Goal: Book appointment/travel/reservation: Book appointment/travel/reservation

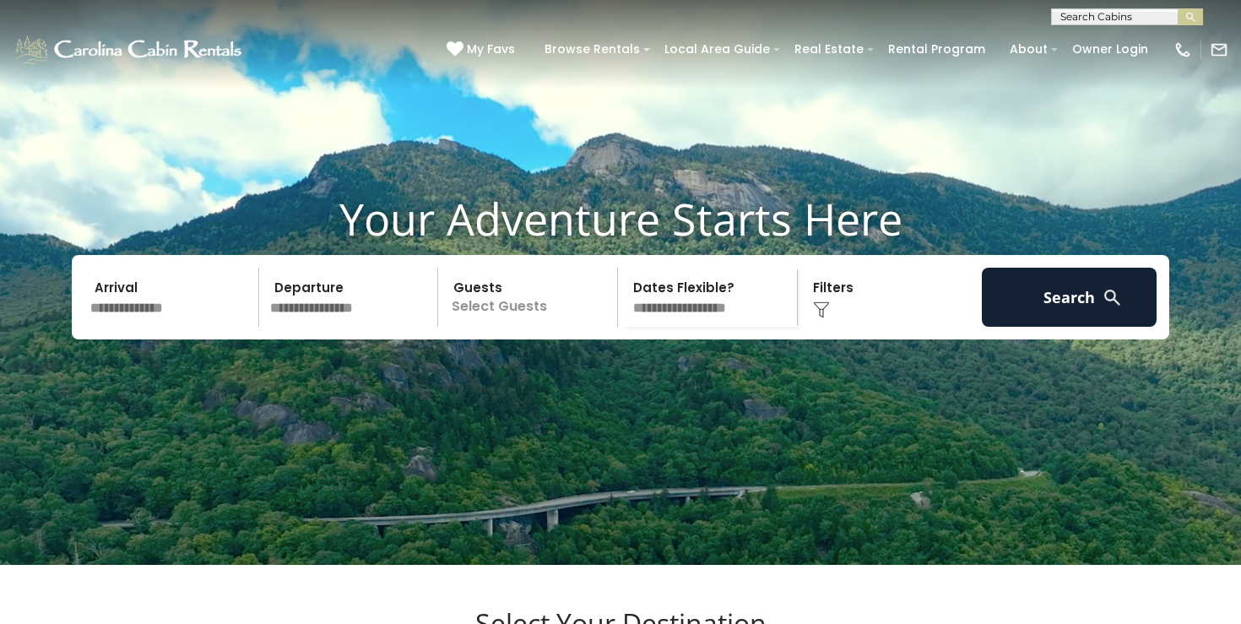
click at [117, 327] on input "text" at bounding box center [171, 297] width 175 height 59
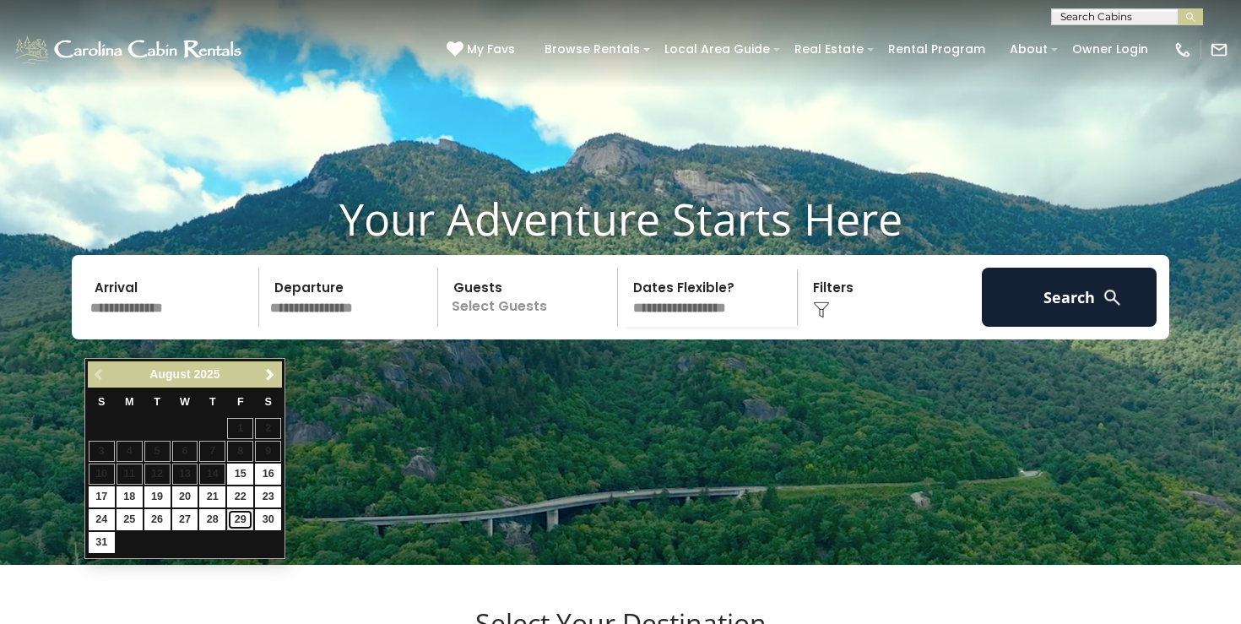
click at [242, 518] on link "29" at bounding box center [240, 519] width 26 height 21
type input "*******"
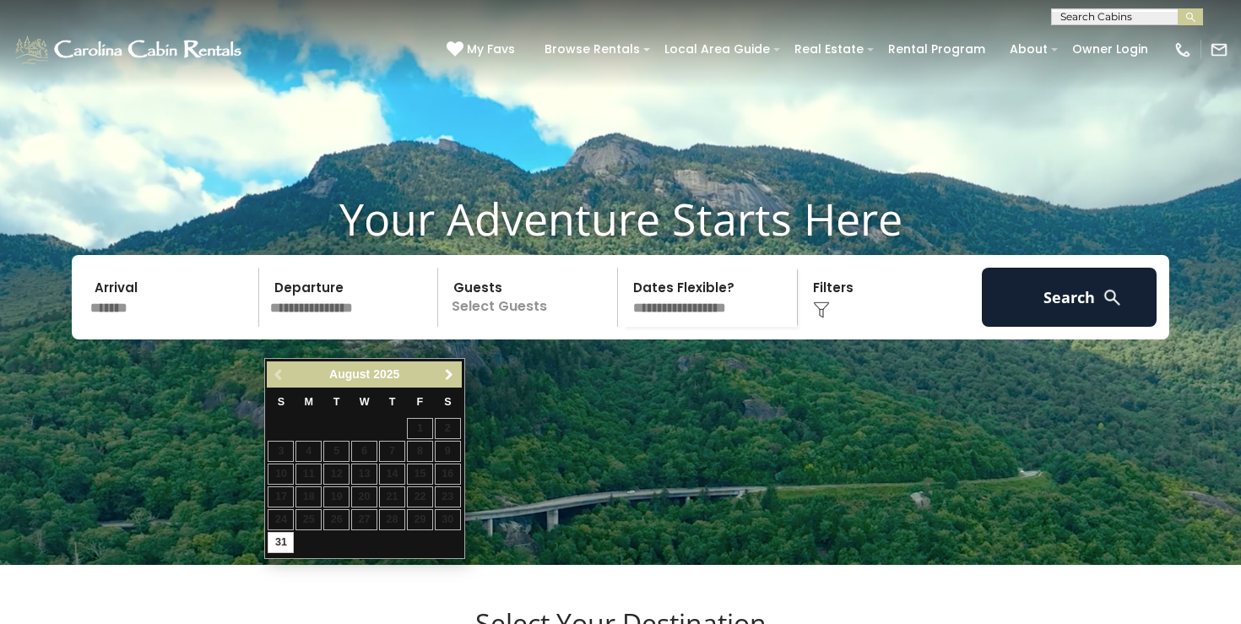
click at [453, 371] on span "Next" at bounding box center [449, 375] width 14 height 14
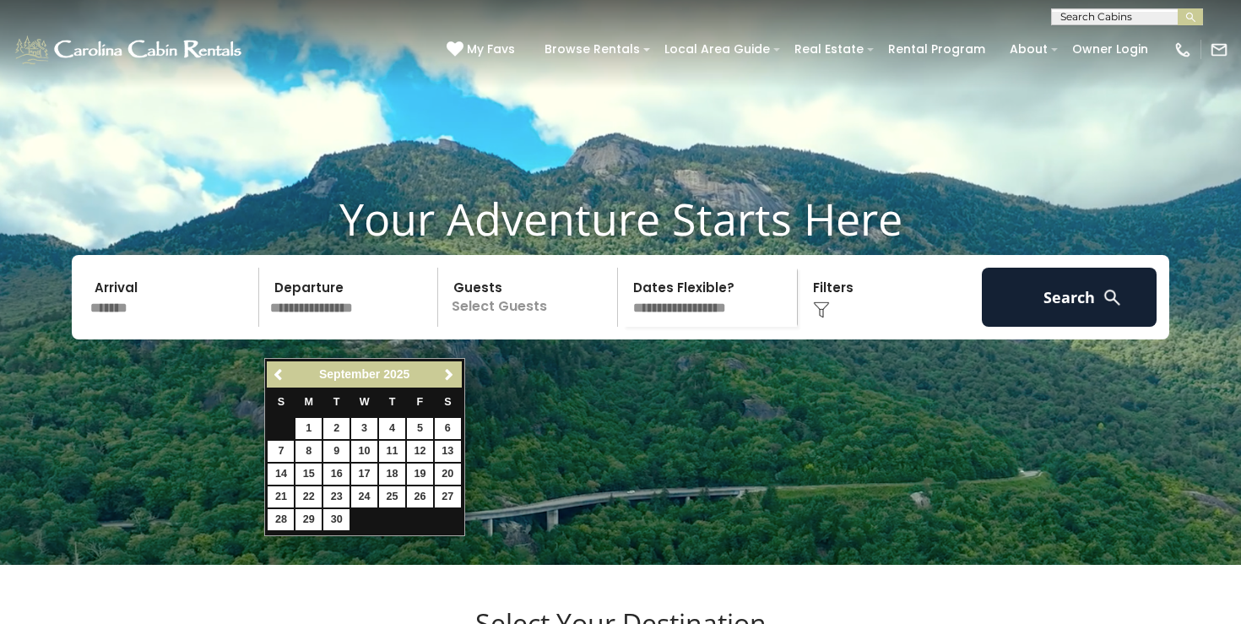
click at [287, 429] on table "S M T W T F S 1 2 3 4 5 6 7 8 9 10 11 12 13 14 15 16 17 18 19 20 21 22 23 24 25…" at bounding box center [364, 460] width 194 height 144
click at [312, 427] on link "1" at bounding box center [309, 428] width 26 height 21
type input "******"
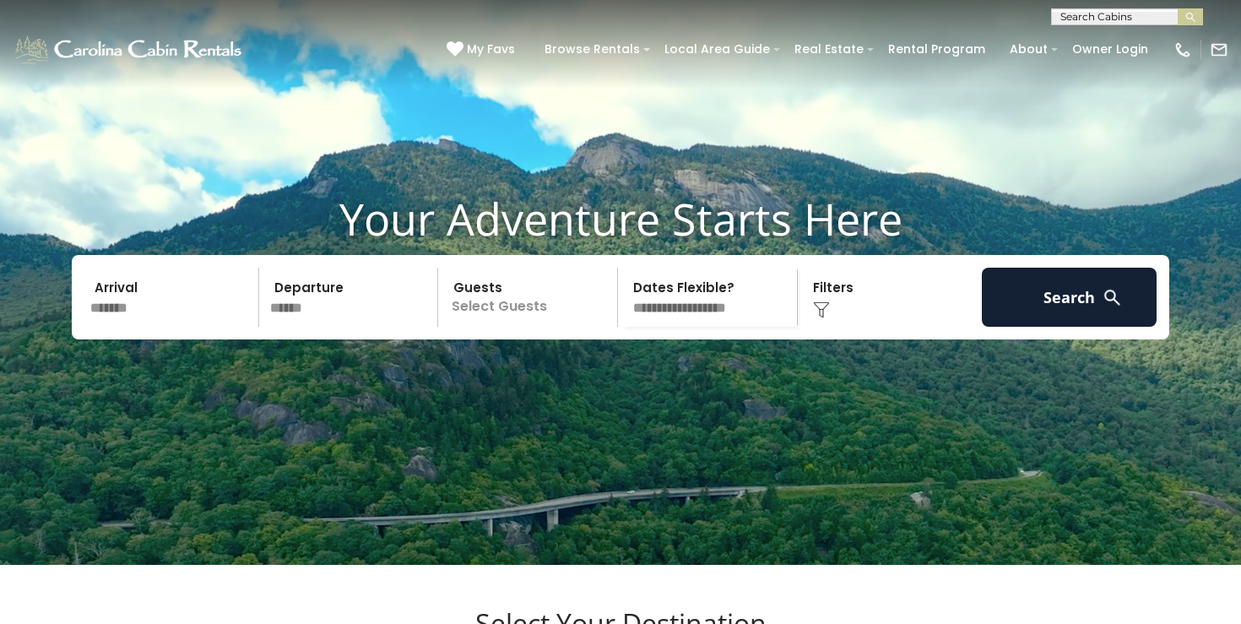
click at [508, 327] on p "Select Guests" at bounding box center [530, 297] width 174 height 59
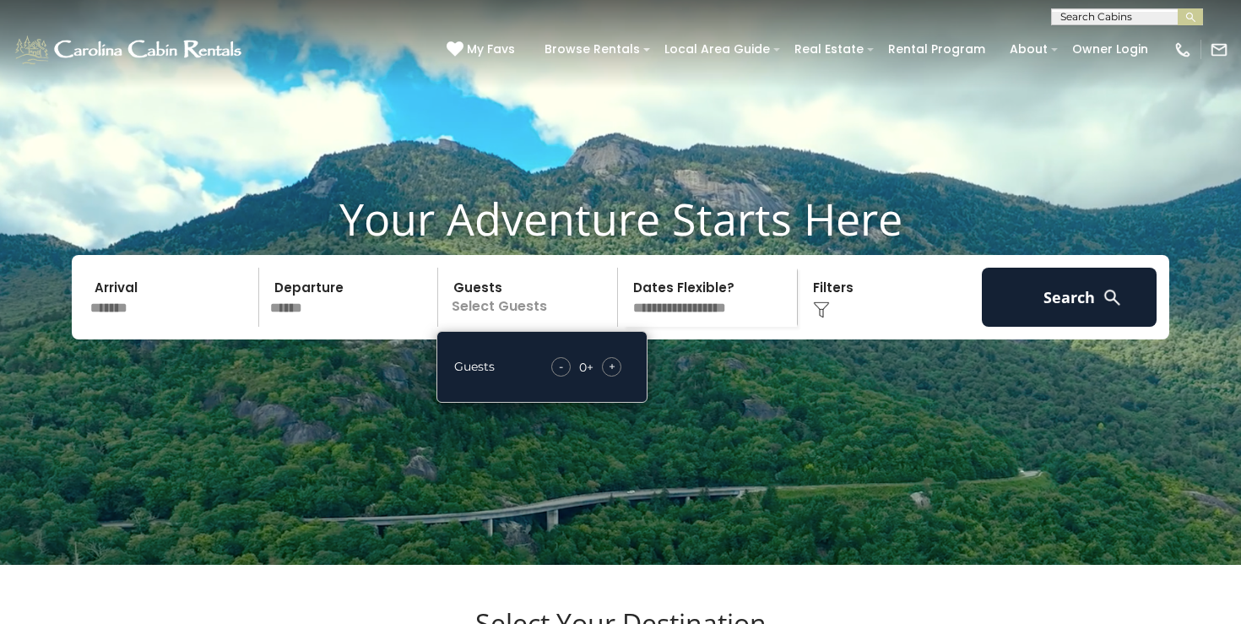
click at [610, 375] on span "+" at bounding box center [612, 366] width 7 height 17
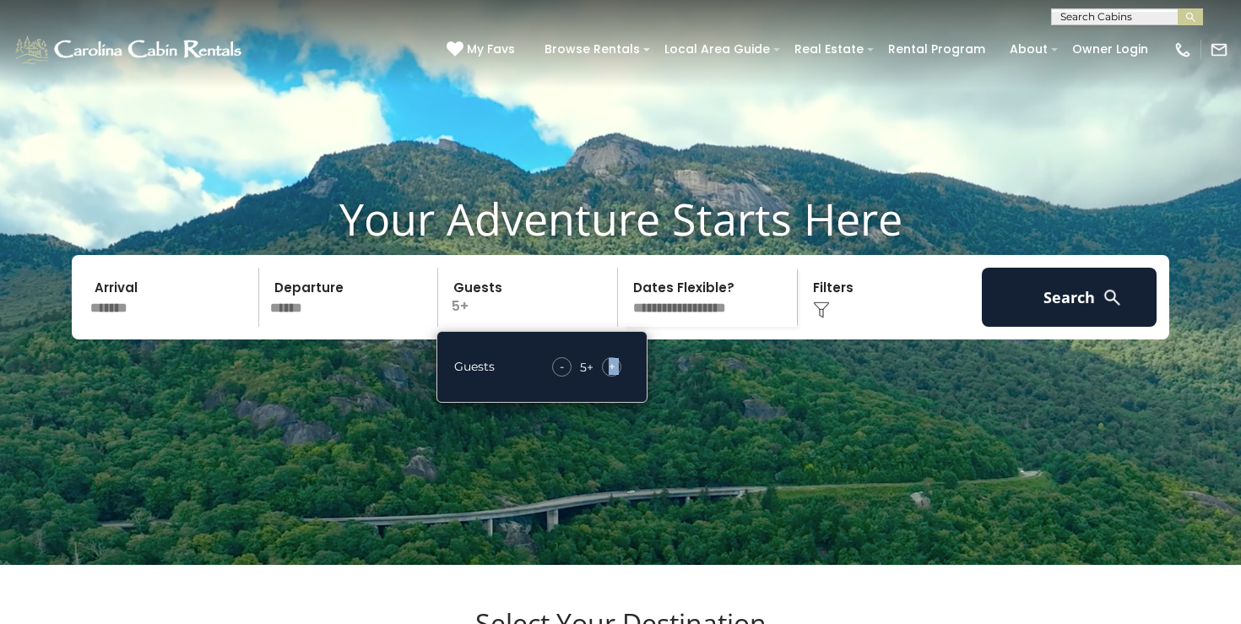
click at [610, 375] on span "+" at bounding box center [612, 366] width 7 height 17
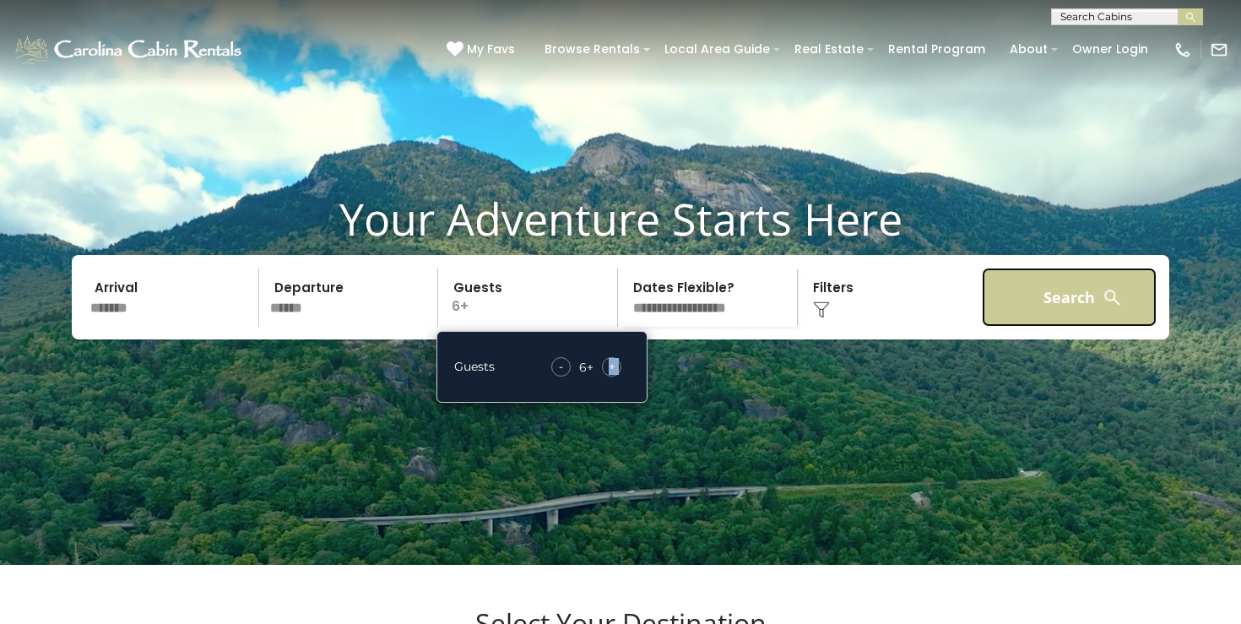
click at [1071, 323] on button "Search" at bounding box center [1069, 297] width 175 height 59
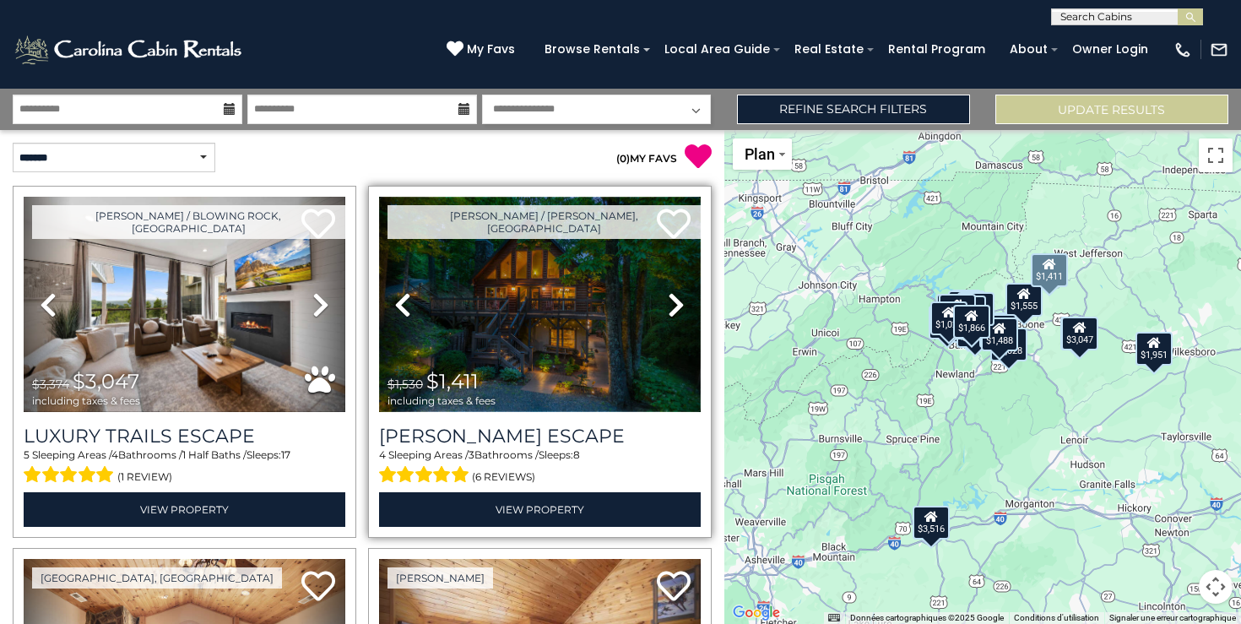
click at [537, 304] on img at bounding box center [540, 304] width 322 height 215
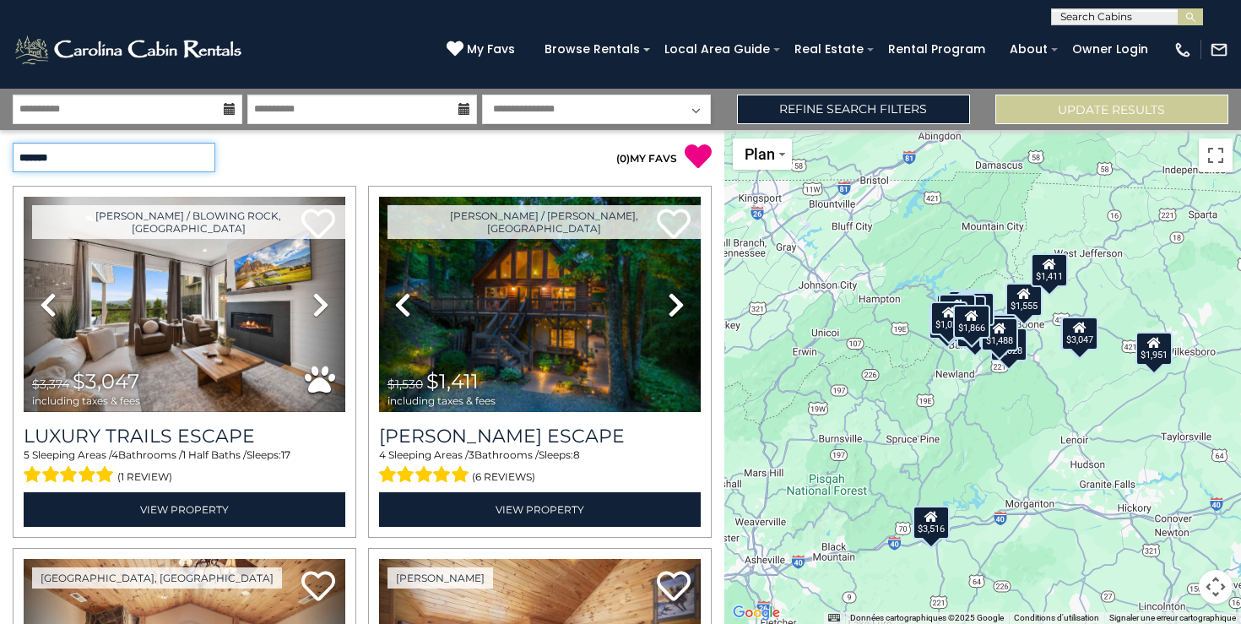
click at [119, 160] on select "**********" at bounding box center [114, 158] width 203 height 30
select select "**********"
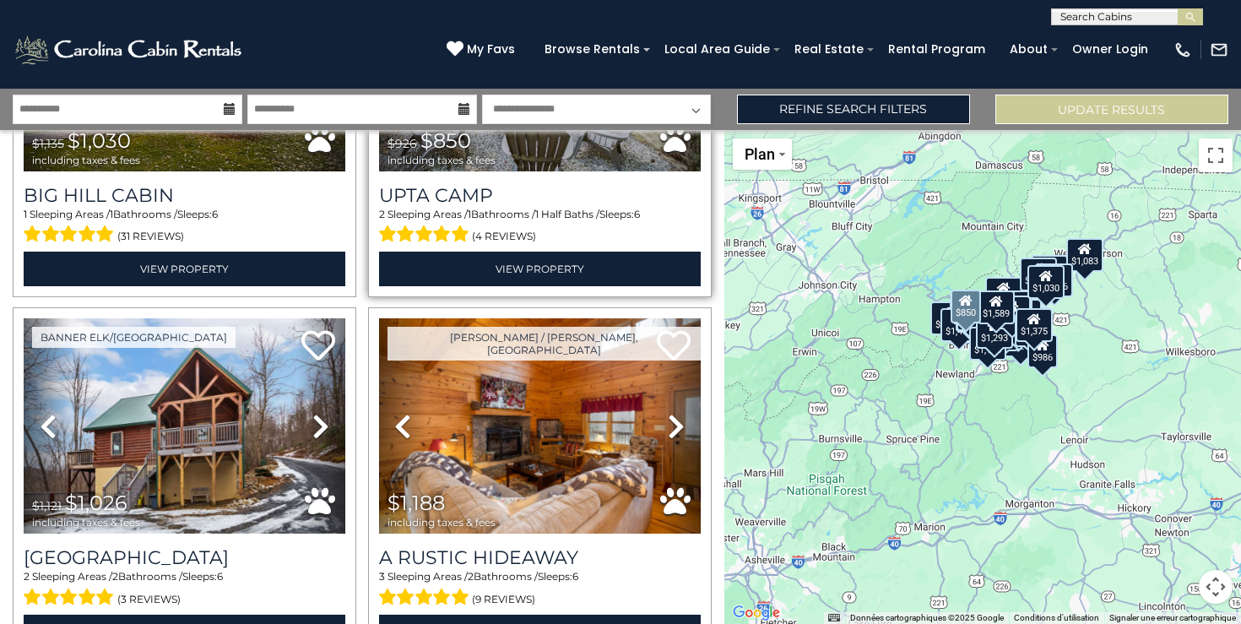
scroll to position [337, 0]
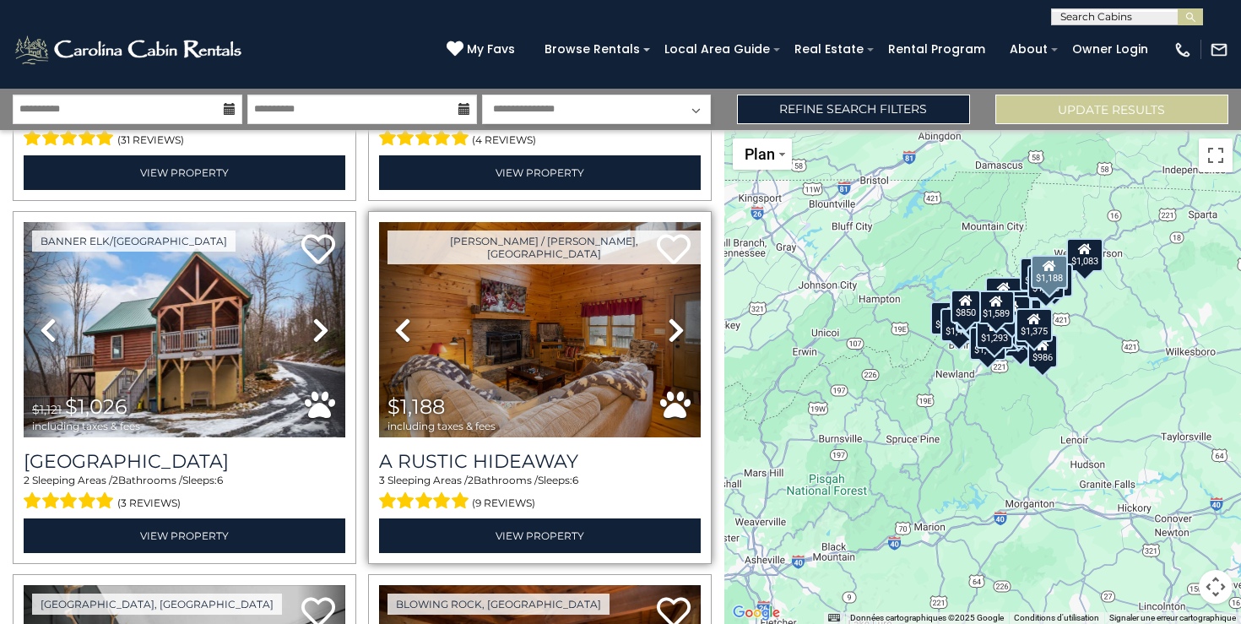
click at [673, 331] on icon at bounding box center [676, 330] width 17 height 27
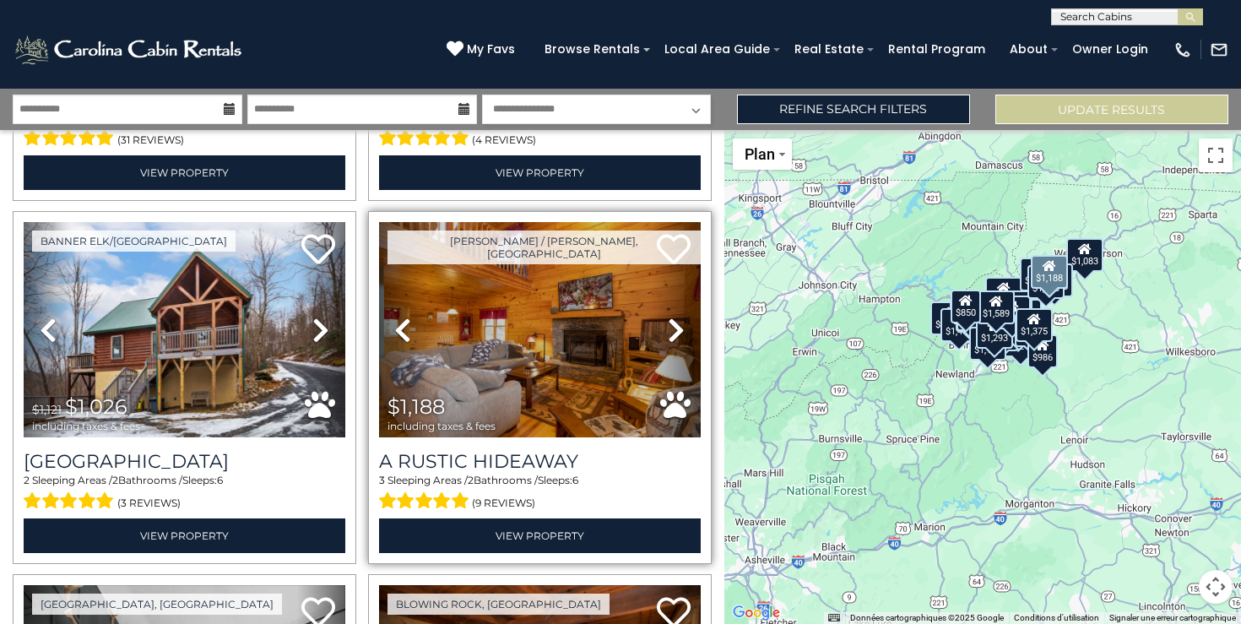
click at [673, 331] on icon at bounding box center [676, 330] width 17 height 27
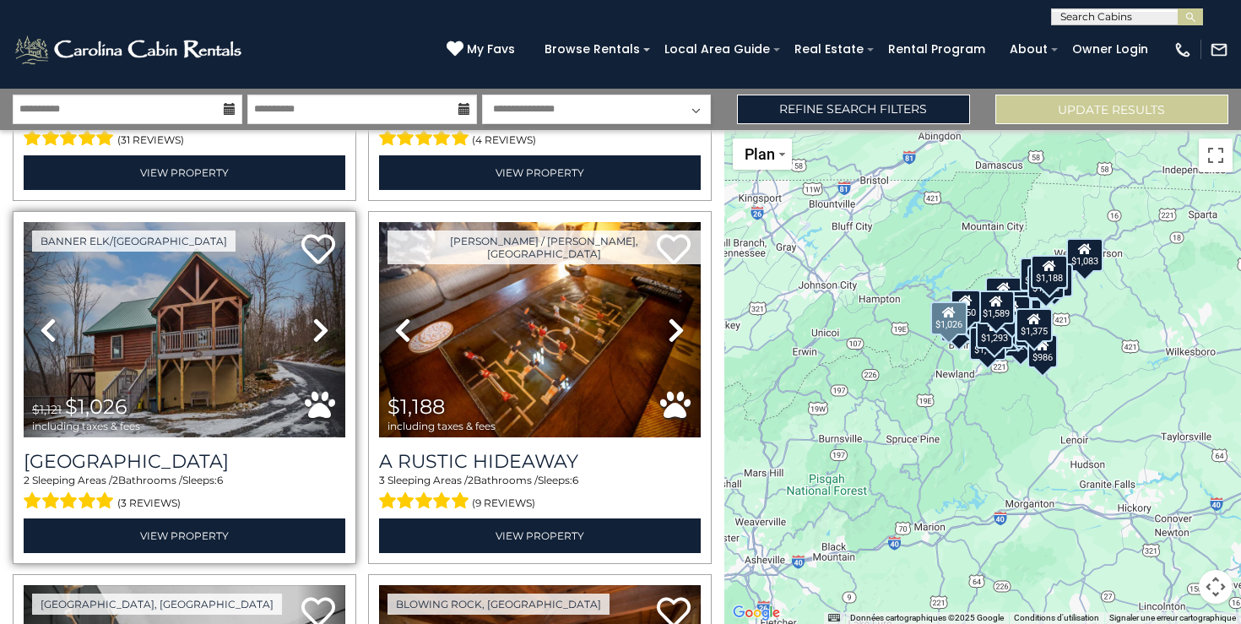
click at [323, 328] on icon at bounding box center [320, 330] width 17 height 27
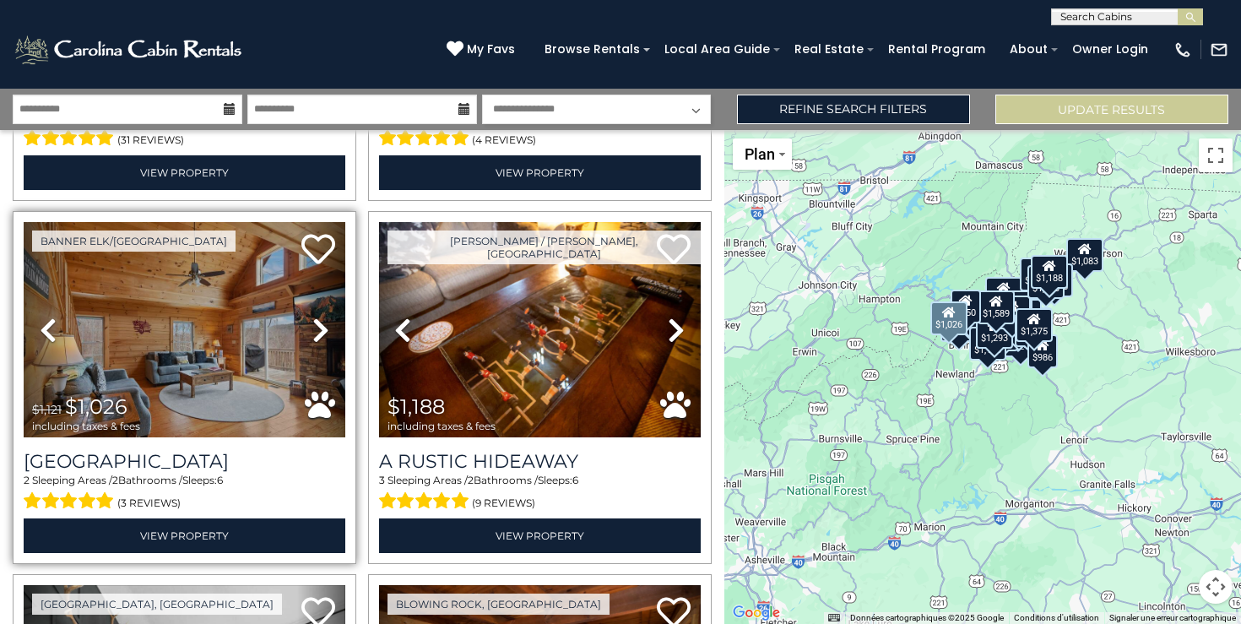
click at [323, 328] on icon at bounding box center [320, 330] width 17 height 27
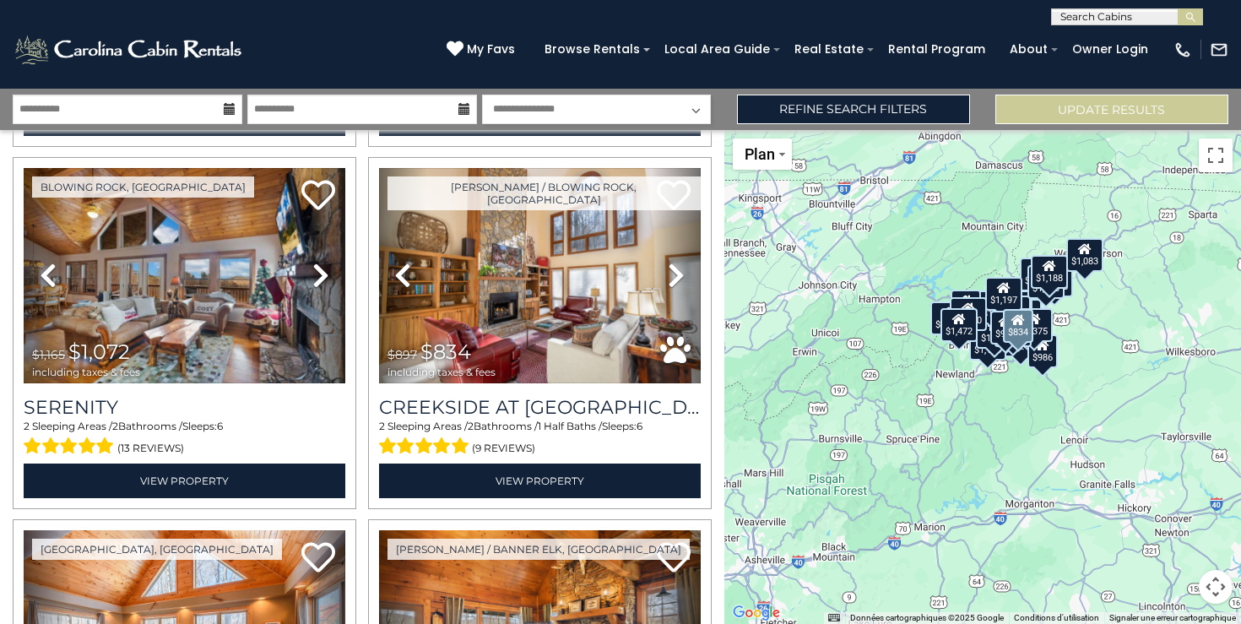
scroll to position [2530, 0]
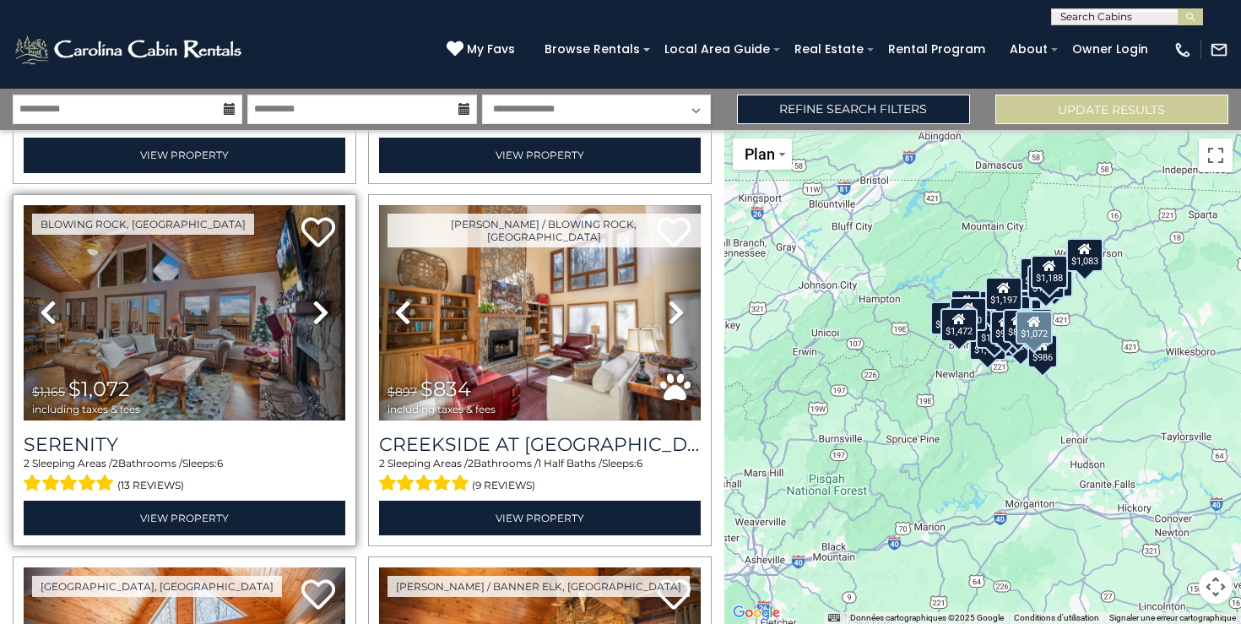
click at [325, 313] on icon at bounding box center [320, 312] width 17 height 27
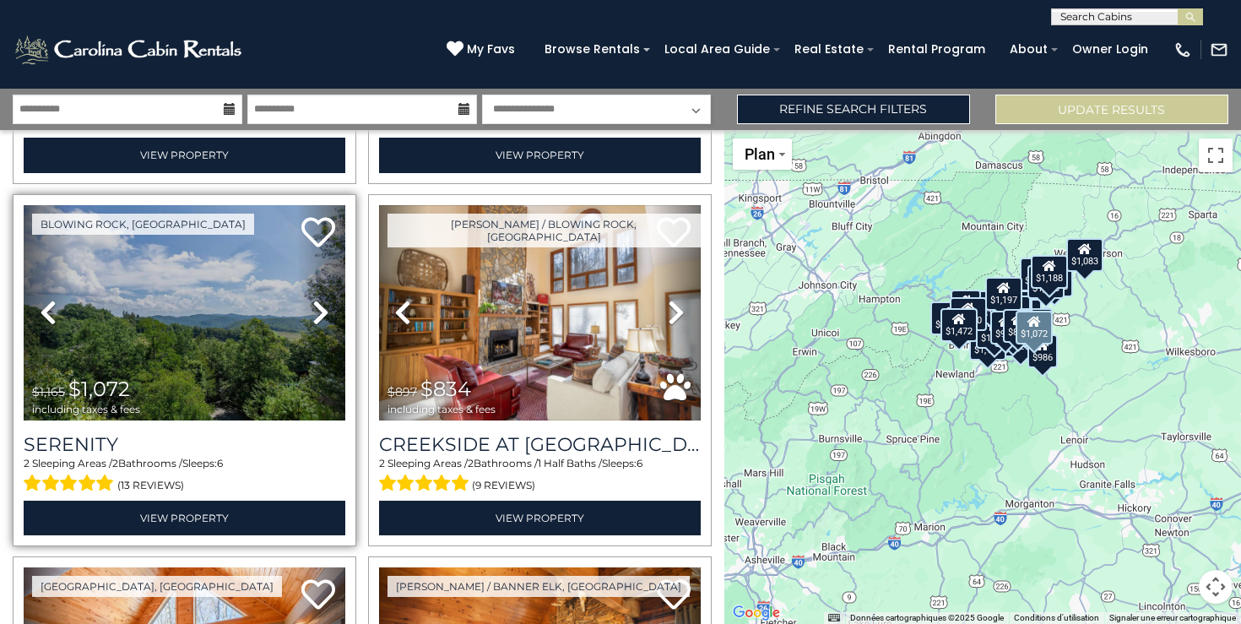
click at [325, 313] on icon at bounding box center [320, 312] width 17 height 27
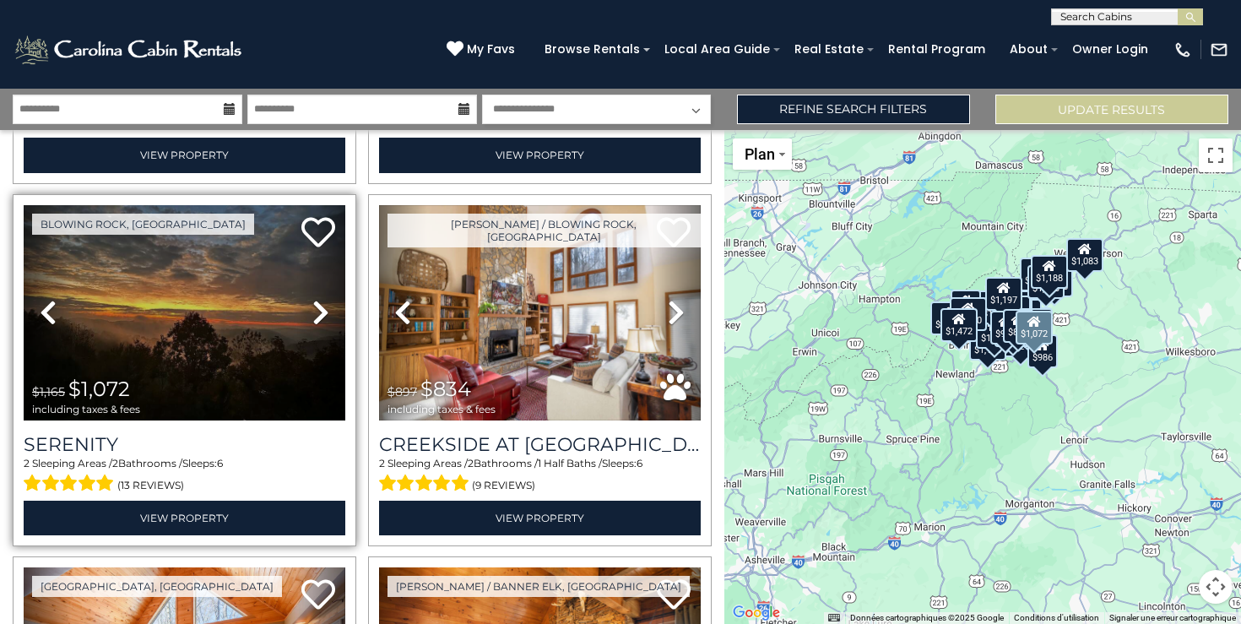
click at [325, 313] on icon at bounding box center [320, 312] width 17 height 27
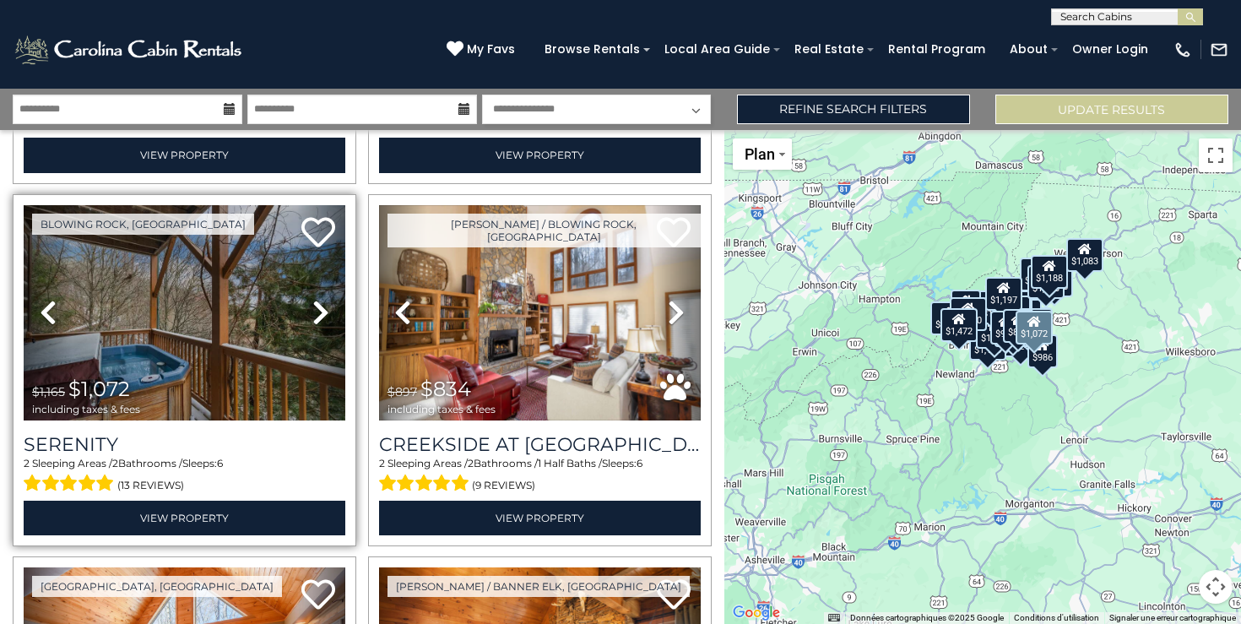
click at [325, 313] on icon at bounding box center [320, 312] width 17 height 27
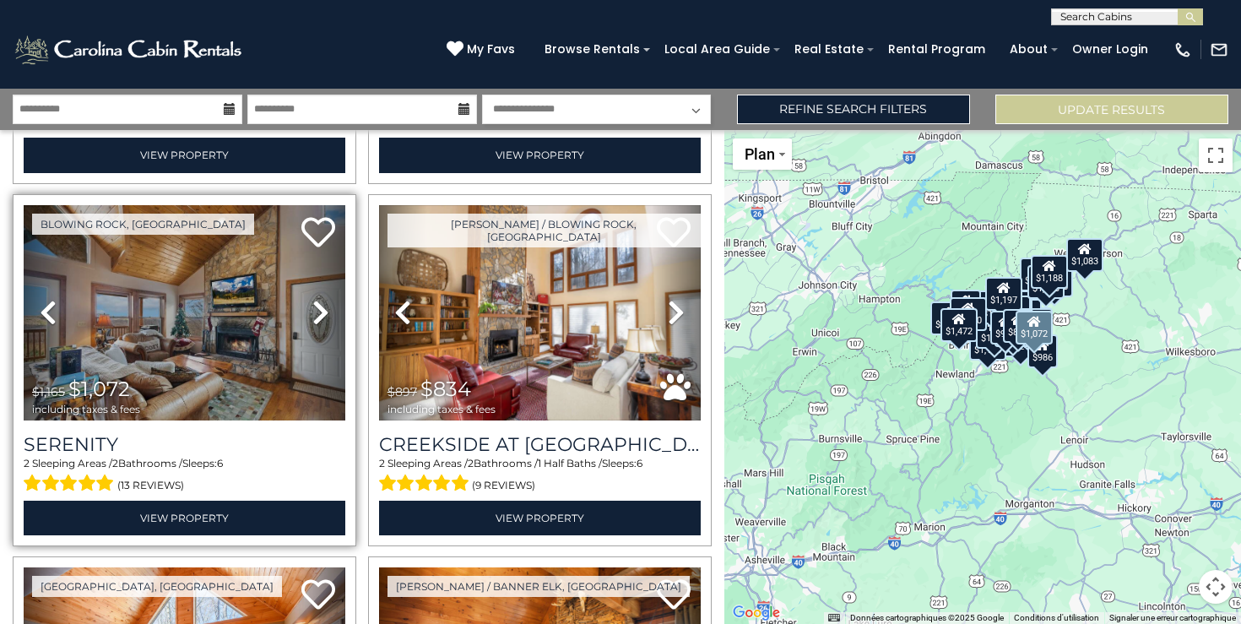
click at [325, 313] on icon at bounding box center [320, 312] width 17 height 27
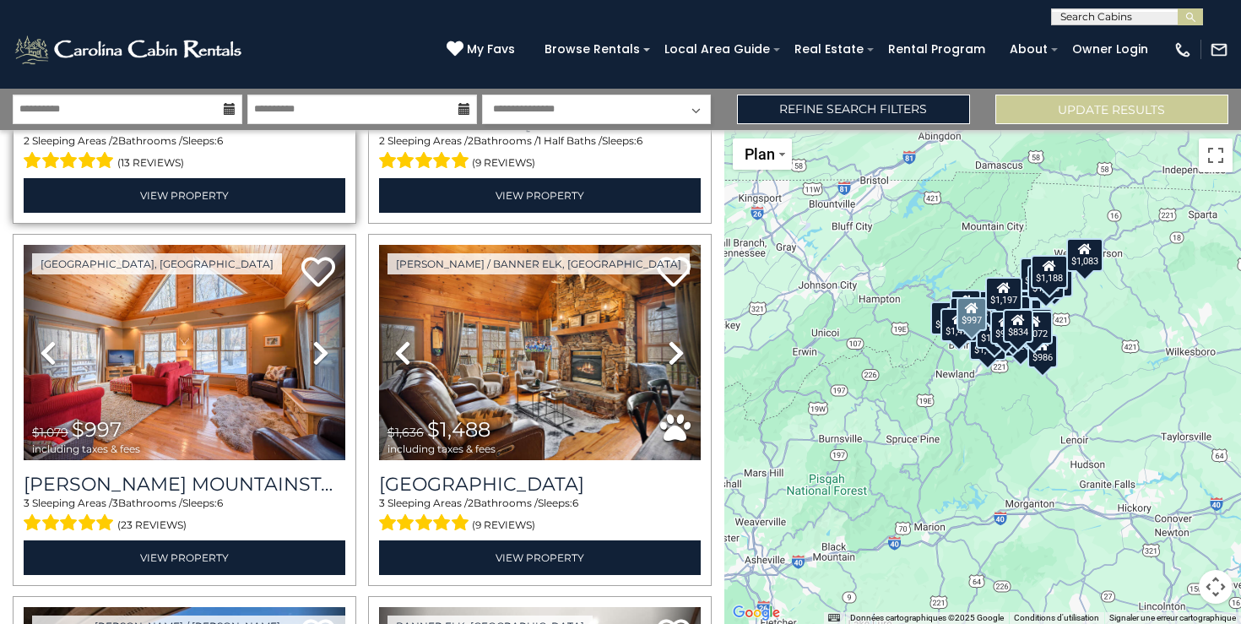
scroll to position [2854, 0]
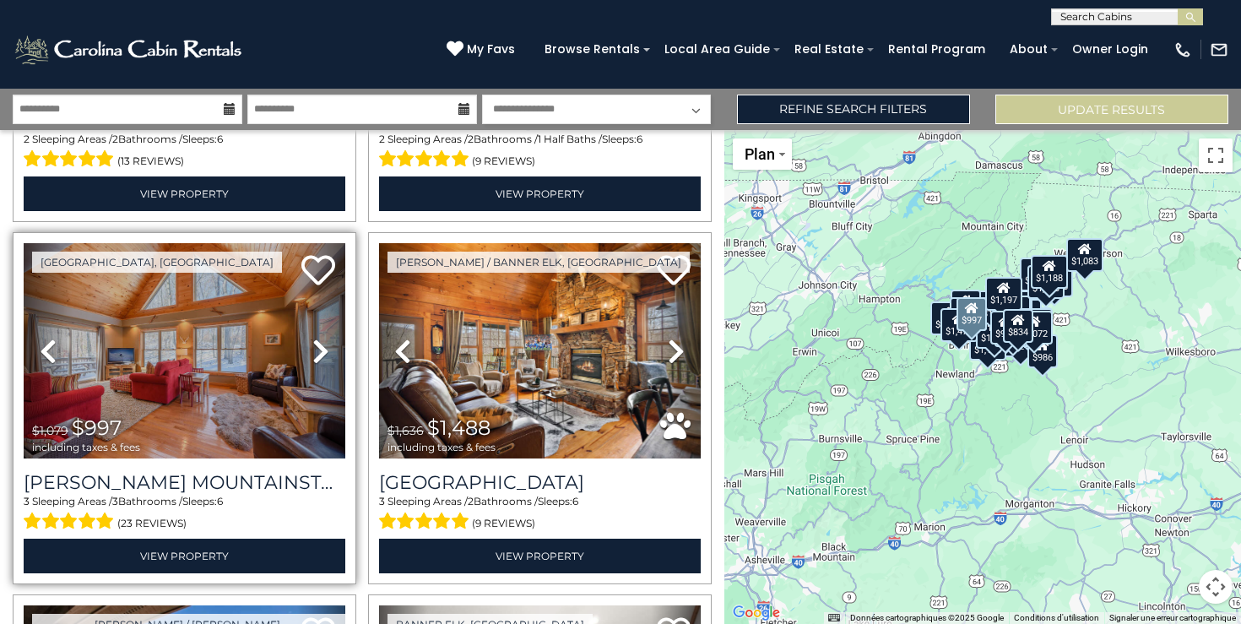
click at [321, 345] on icon at bounding box center [320, 351] width 17 height 27
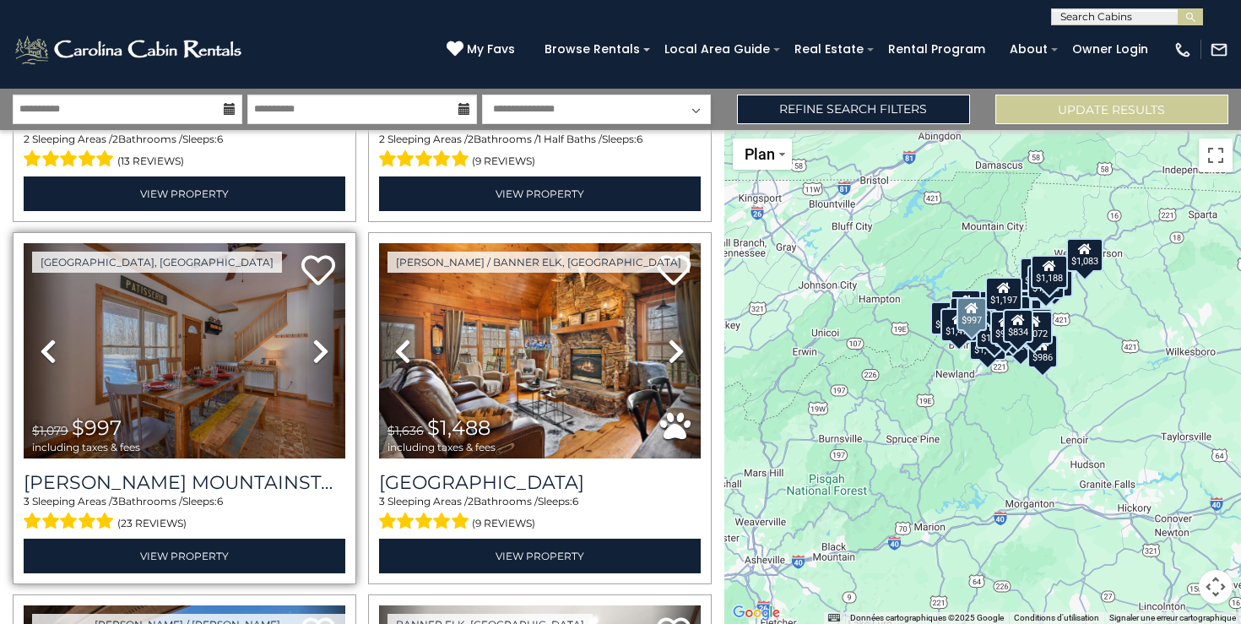
click at [321, 345] on icon at bounding box center [320, 351] width 17 height 27
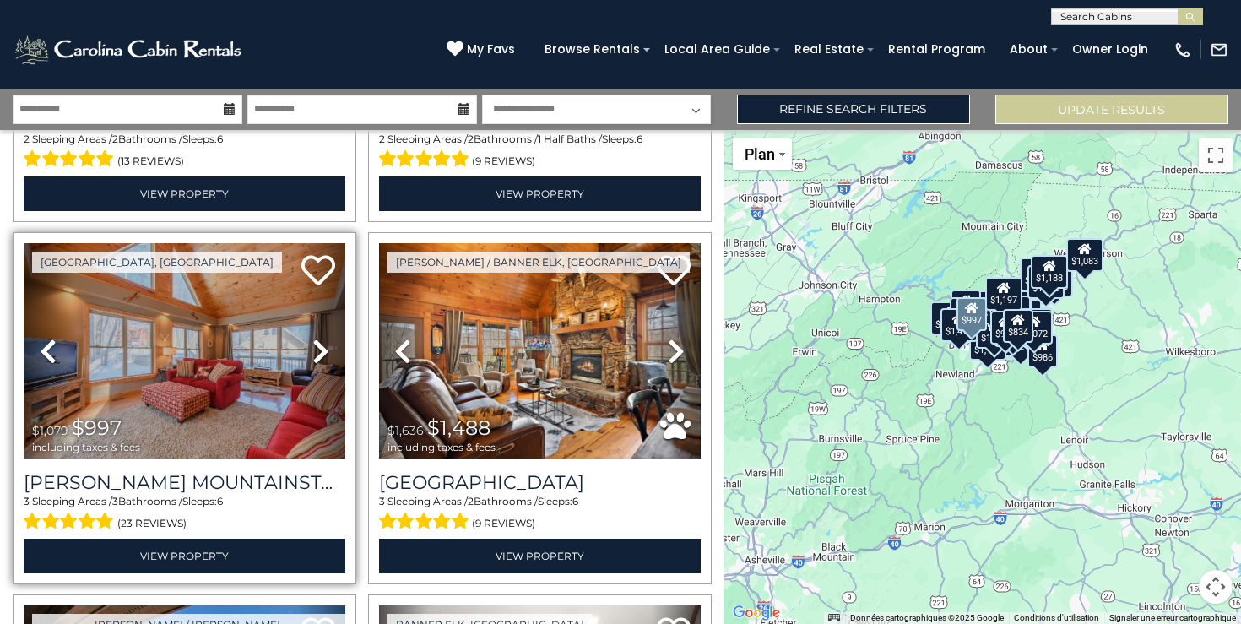
click at [321, 345] on icon at bounding box center [320, 351] width 17 height 27
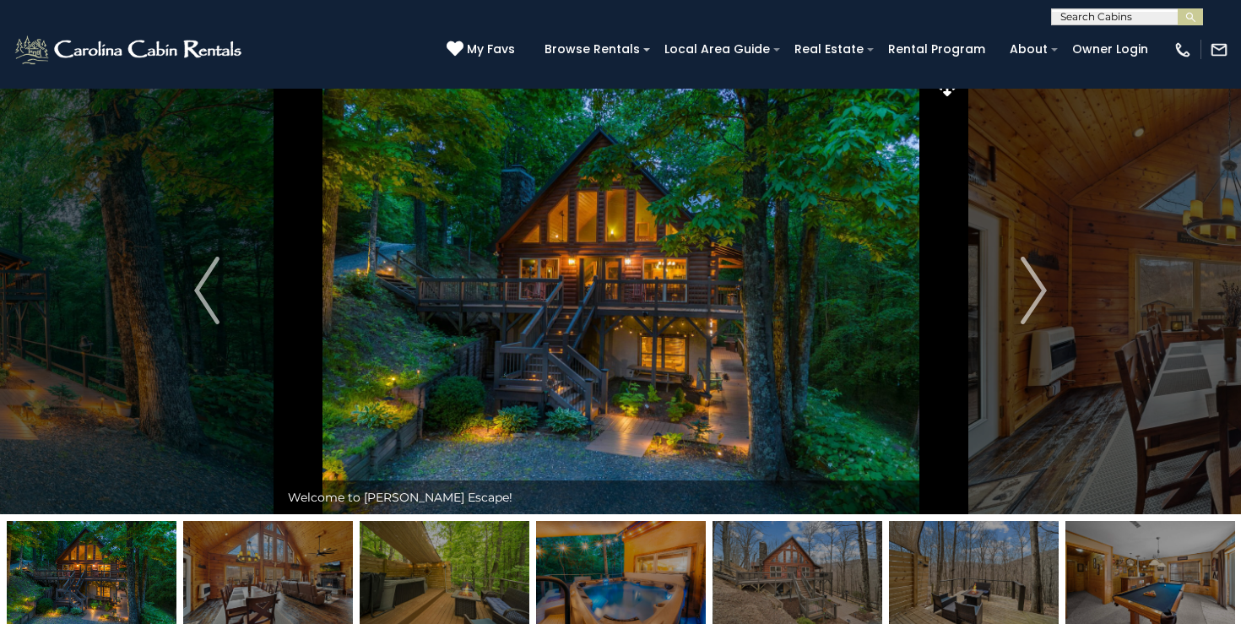
scroll to position [20, 0]
click at [631, 269] on img at bounding box center [620, 292] width 683 height 448
click at [1035, 285] on img "Next" at bounding box center [1034, 292] width 25 height 68
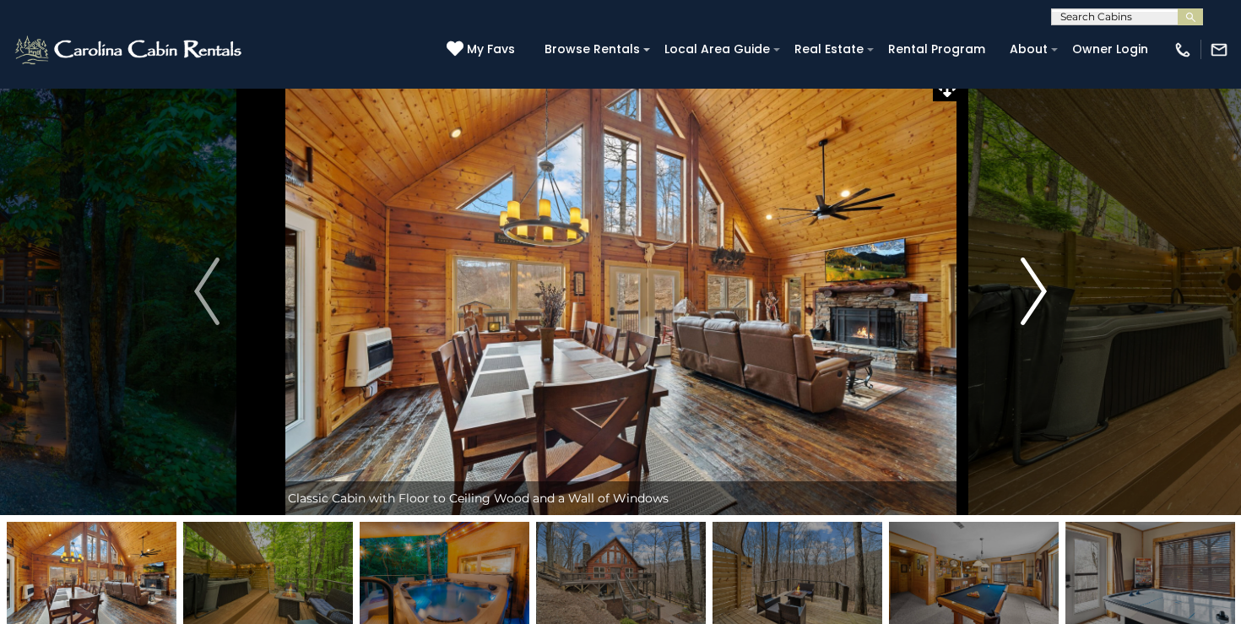
click at [1035, 285] on img "Next" at bounding box center [1034, 292] width 25 height 68
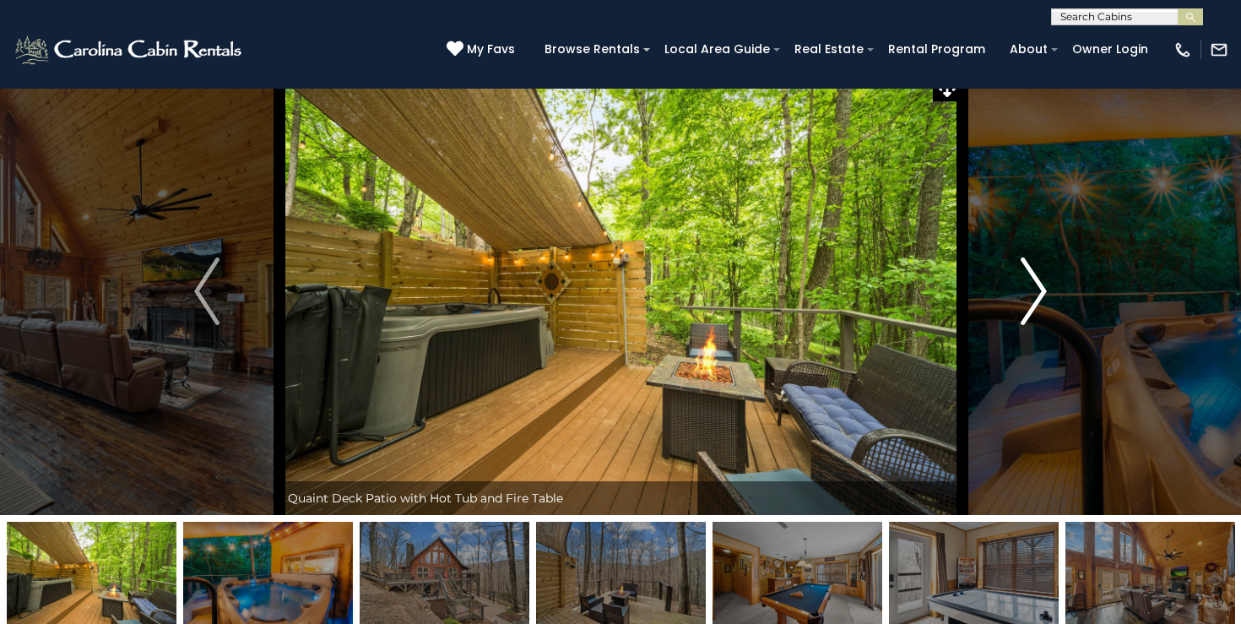
click at [1035, 285] on img "Next" at bounding box center [1034, 292] width 25 height 68
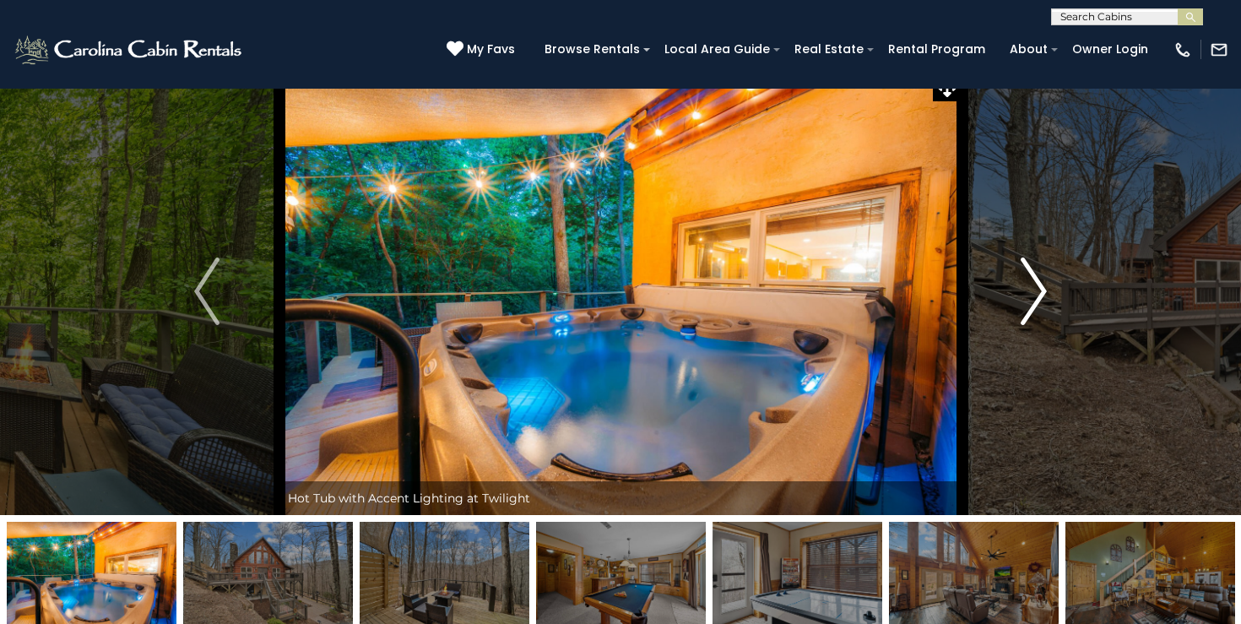
click at [1035, 285] on img "Next" at bounding box center [1034, 292] width 25 height 68
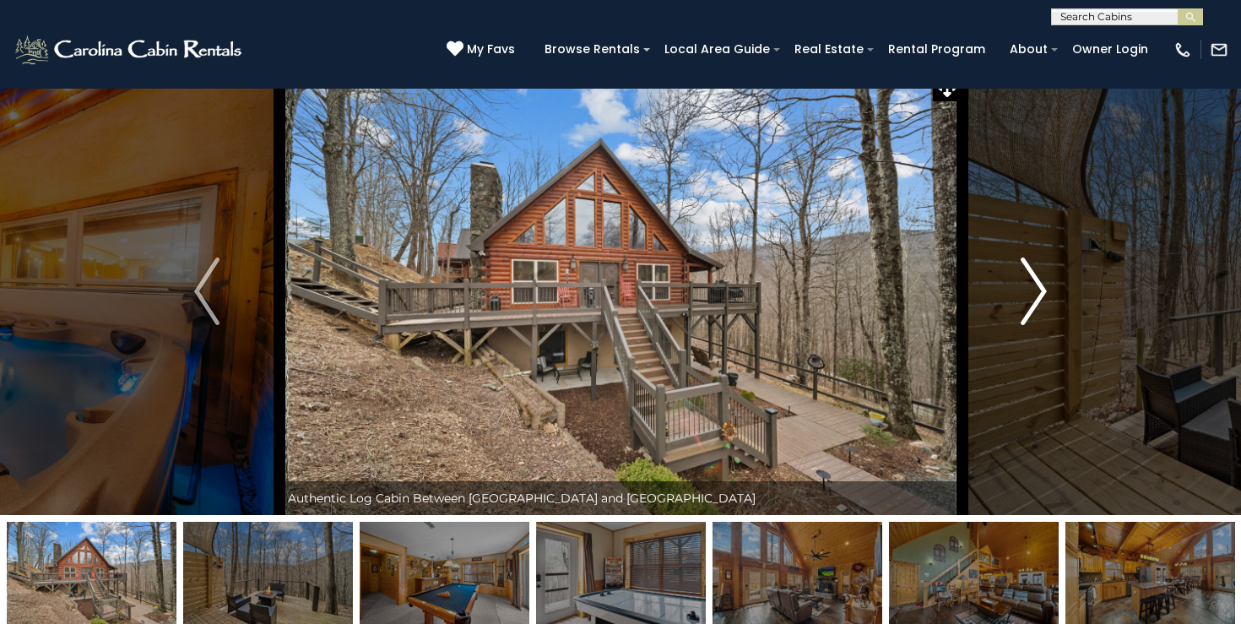
scroll to position [18, 0]
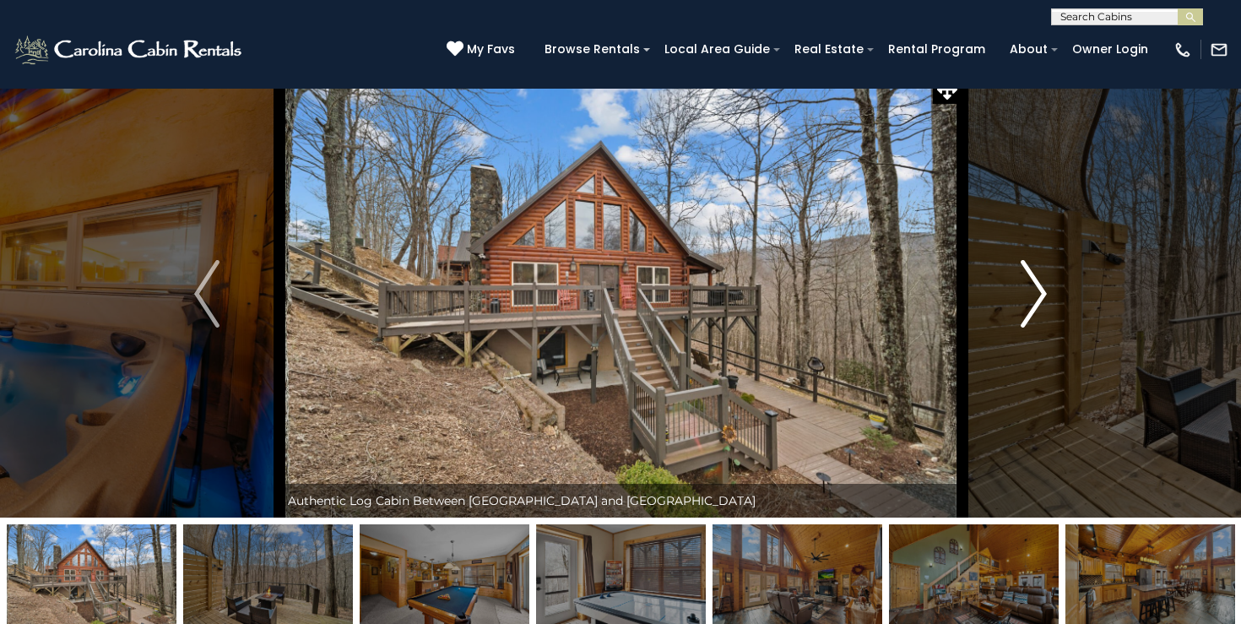
click at [1035, 285] on img "Next" at bounding box center [1034, 294] width 25 height 68
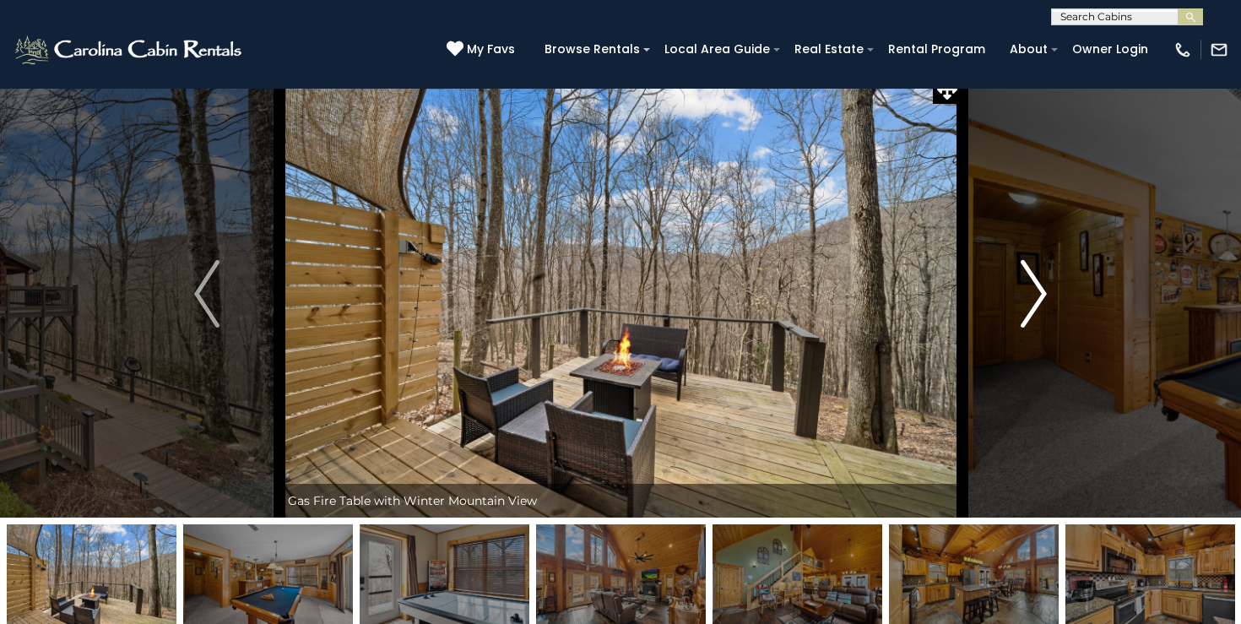
click at [1043, 291] on img "Next" at bounding box center [1034, 294] width 25 height 68
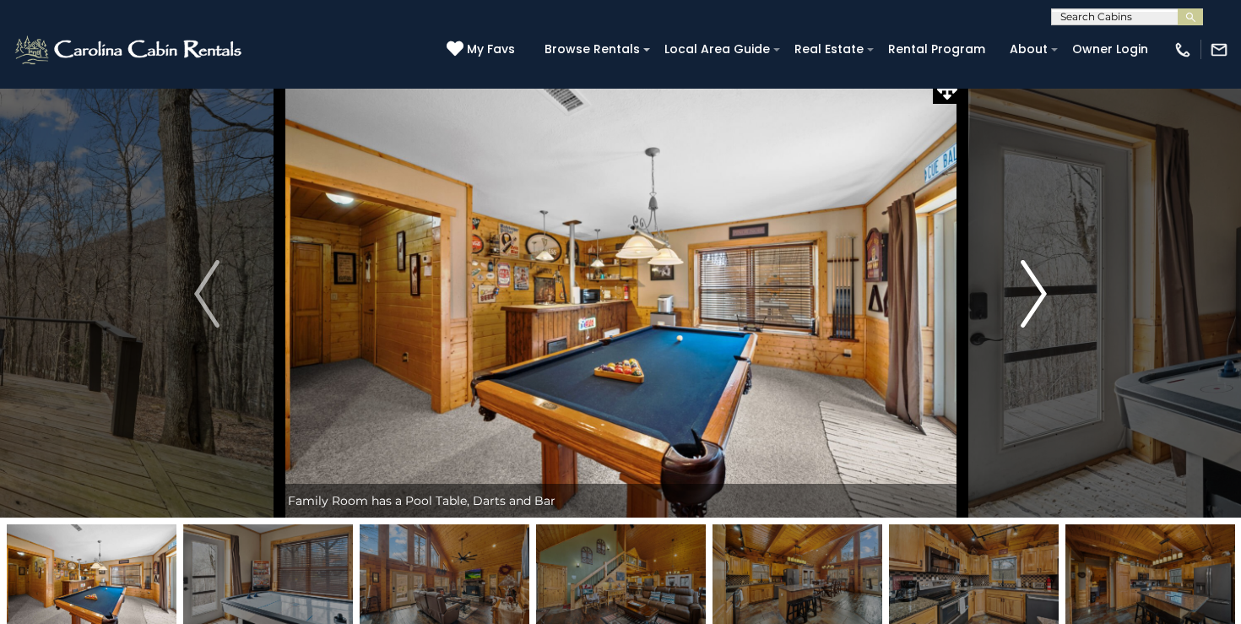
click at [1041, 290] on img "Next" at bounding box center [1034, 294] width 25 height 68
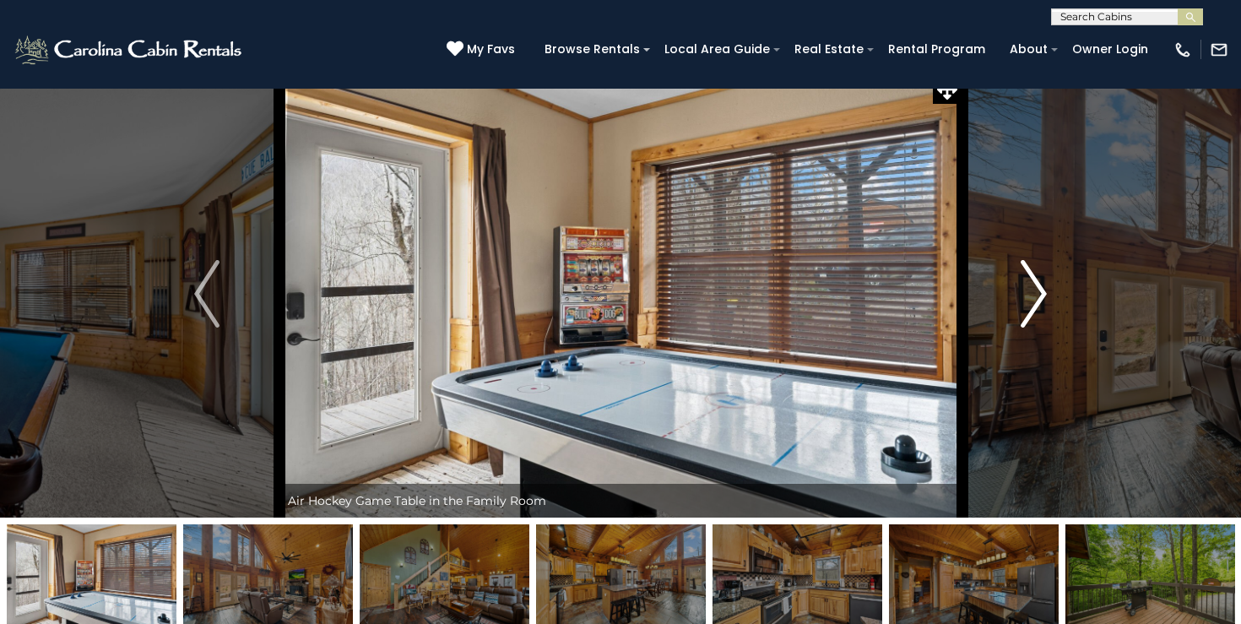
scroll to position [0, 0]
